Goal: Task Accomplishment & Management: Manage account settings

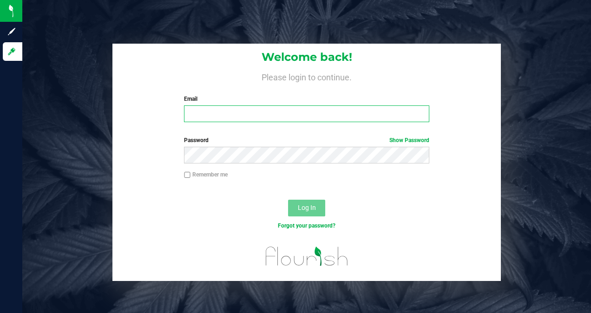
click at [232, 109] on input "Email" at bounding box center [306, 114] width 245 height 17
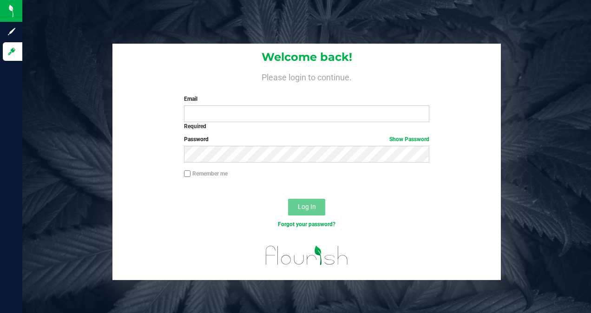
click at [219, 73] on h4 "Please login to continue." at bounding box center [306, 76] width 389 height 11
click at [311, 224] on link "Forgot your password?" at bounding box center [307, 224] width 58 height 7
click at [192, 120] on input "Email" at bounding box center [306, 114] width 245 height 17
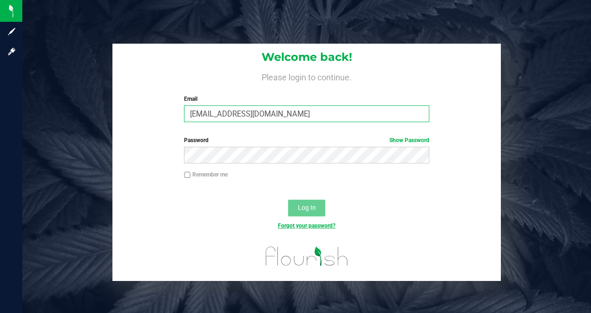
type input "[EMAIL_ADDRESS][DOMAIN_NAME]"
click at [326, 224] on link "Forgot your password?" at bounding box center [307, 226] width 58 height 7
click at [257, 200] on div "Log In" at bounding box center [306, 211] width 389 height 31
click at [284, 224] on link "Forgot your password?" at bounding box center [307, 226] width 58 height 7
